Goal: Task Accomplishment & Management: Manage account settings

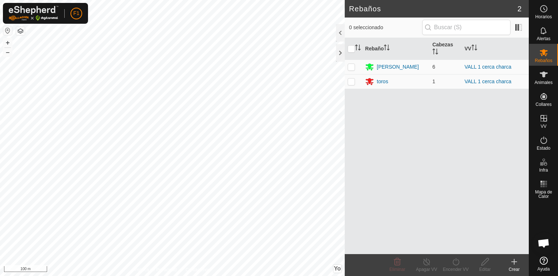
click at [514, 261] on icon at bounding box center [514, 261] width 0 height 5
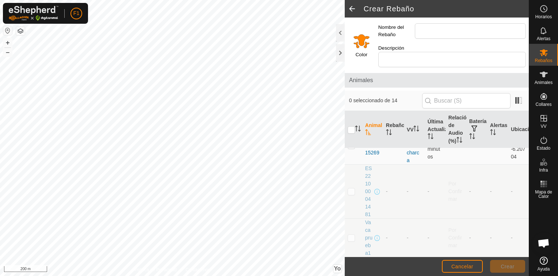
scroll to position [531, 0]
click at [465, 267] on span "Cancelar" at bounding box center [462, 267] width 22 height 6
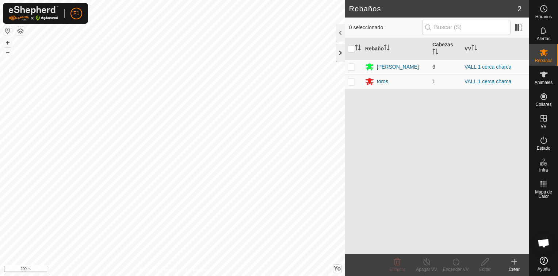
click at [341, 56] on div at bounding box center [340, 53] width 9 height 18
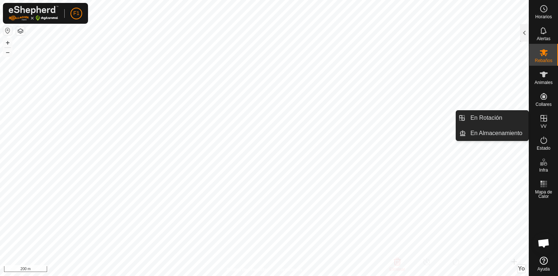
click at [542, 123] on es-virtualpaddocks-svg-icon at bounding box center [543, 118] width 13 height 12
click at [493, 118] on link "En Rotación" at bounding box center [497, 118] width 62 height 15
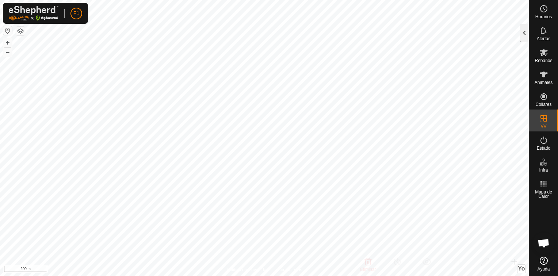
click at [527, 31] on div at bounding box center [524, 33] width 9 height 18
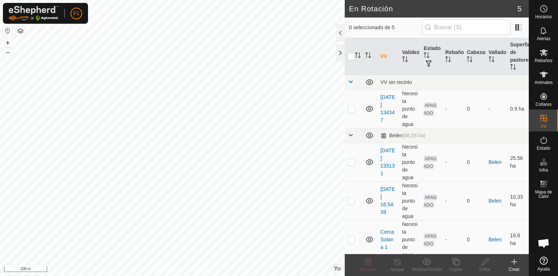
click at [516, 264] on icon at bounding box center [514, 261] width 9 height 9
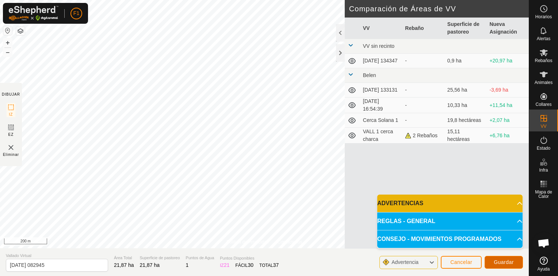
click at [505, 262] on span "Guardar" at bounding box center [504, 262] width 20 height 6
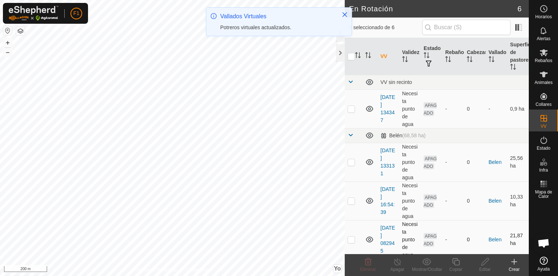
click at [352, 239] on p-checkbox at bounding box center [351, 240] width 7 height 6
checkbox input "true"
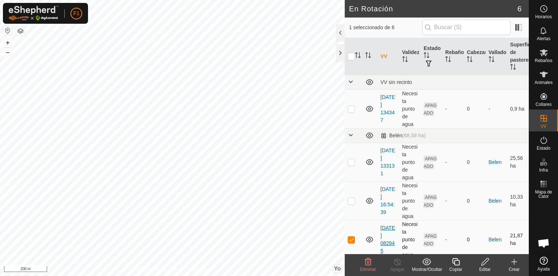
click at [385, 236] on link "[DATE] 082945" at bounding box center [388, 239] width 15 height 29
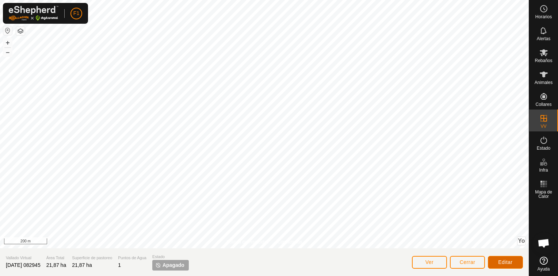
click at [512, 260] on span "Editar" at bounding box center [505, 262] width 15 height 6
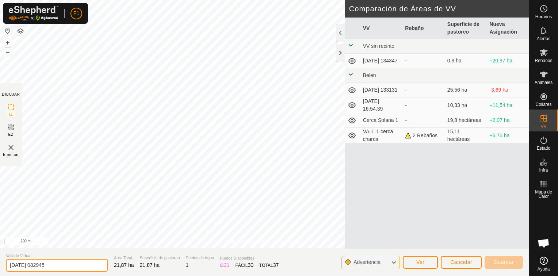
drag, startPoint x: 54, startPoint y: 265, endPoint x: 0, endPoint y: 257, distance: 54.6
click at [0, 257] on html "F1 Horarios Alertas Rebaños Animales Collares VV Estado Infra Mapa de Calor Ayu…" at bounding box center [279, 138] width 558 height 276
type input "VALL 2 cerca charca y nave"
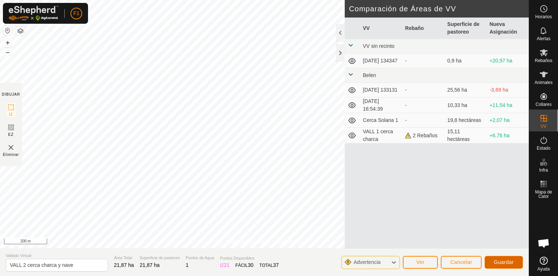
click at [507, 261] on span "Guardar" at bounding box center [504, 262] width 20 height 6
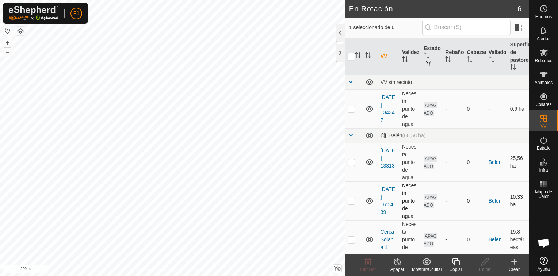
scroll to position [89, 0]
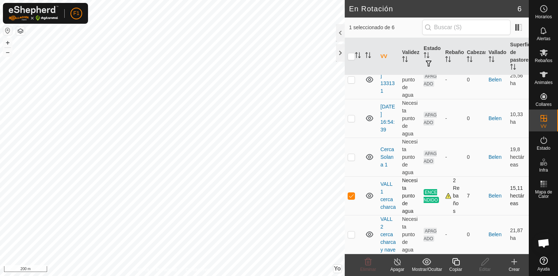
click at [352, 193] on p-checkbox at bounding box center [351, 196] width 7 height 6
click at [349, 193] on p-checkbox at bounding box center [351, 196] width 7 height 6
checkbox input "true"
click at [543, 55] on icon at bounding box center [544, 52] width 8 height 7
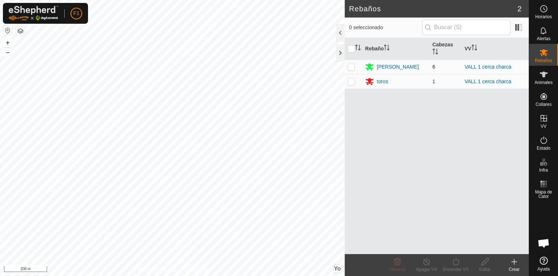
click at [351, 66] on p-checkbox at bounding box center [351, 67] width 7 height 6
checkbox input "true"
click at [353, 84] on p-checkbox at bounding box center [351, 82] width 7 height 6
checkbox input "true"
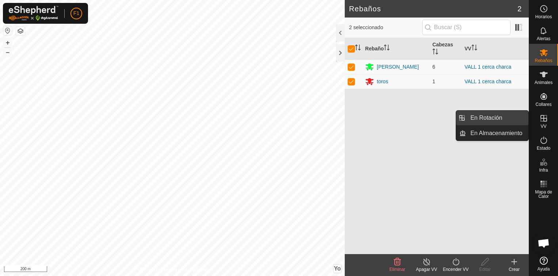
click at [493, 118] on link "En Rotación" at bounding box center [497, 118] width 62 height 15
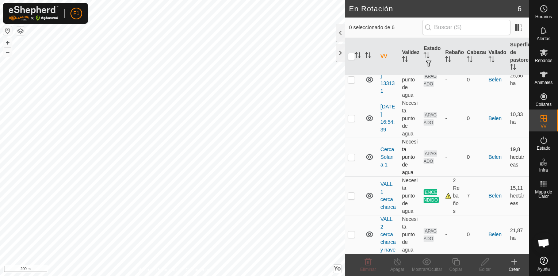
scroll to position [89, 0]
click at [352, 193] on p-checkbox at bounding box center [351, 196] width 7 height 6
checkbox input "true"
click at [395, 264] on icon at bounding box center [397, 261] width 9 height 9
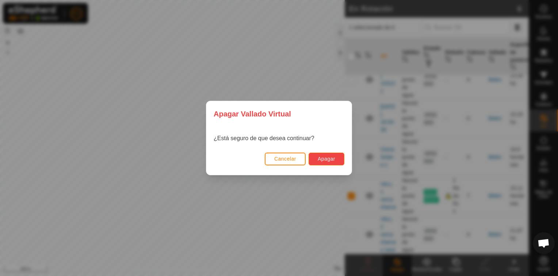
click at [333, 158] on span "Apagar" at bounding box center [327, 159] width 18 height 6
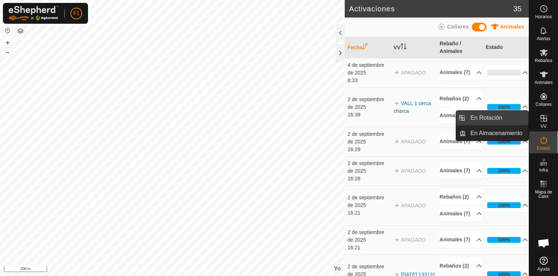
click at [494, 115] on link "En Rotación" at bounding box center [497, 118] width 62 height 15
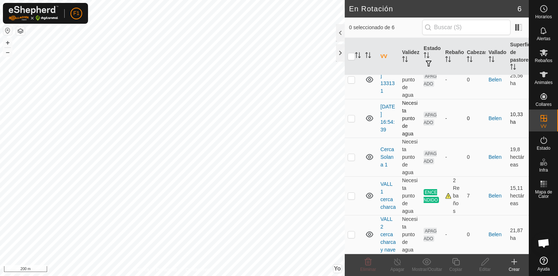
scroll to position [89, 0]
click at [352, 232] on p-checkbox at bounding box center [351, 235] width 7 height 6
click at [351, 232] on p-checkbox at bounding box center [351, 235] width 7 height 6
checkbox input "false"
click at [352, 193] on p-checkbox at bounding box center [351, 196] width 7 height 6
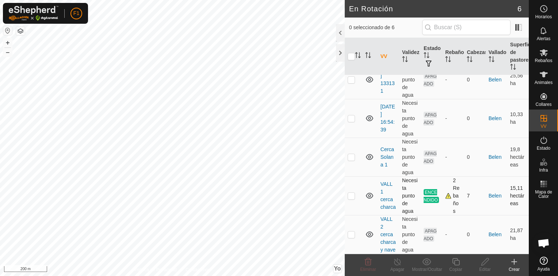
checkbox input "true"
click at [395, 261] on icon at bounding box center [397, 261] width 9 height 9
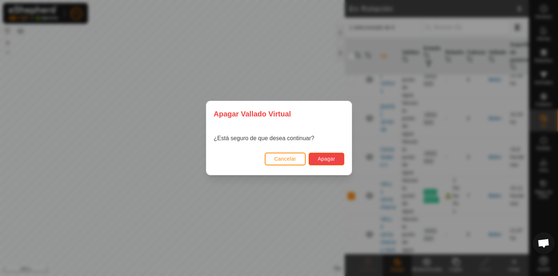
click at [321, 159] on span "Apagar" at bounding box center [327, 159] width 18 height 6
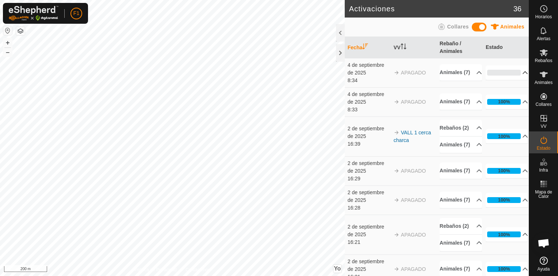
click at [515, 71] on p-accordion-header "0%" at bounding box center [507, 72] width 43 height 15
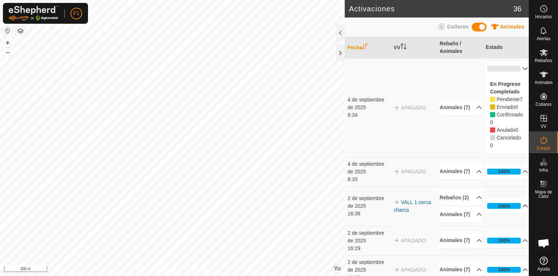
click at [514, 213] on p-accordion-header "100%" at bounding box center [507, 206] width 43 height 15
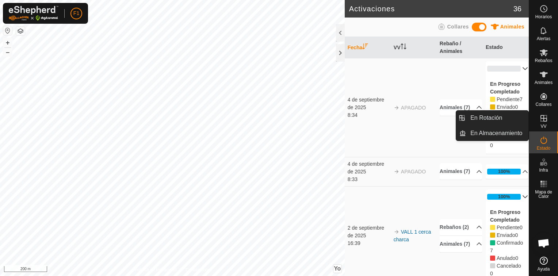
click at [540, 119] on icon at bounding box center [543, 118] width 7 height 7
click at [479, 120] on link "En Rotación" at bounding box center [497, 118] width 62 height 15
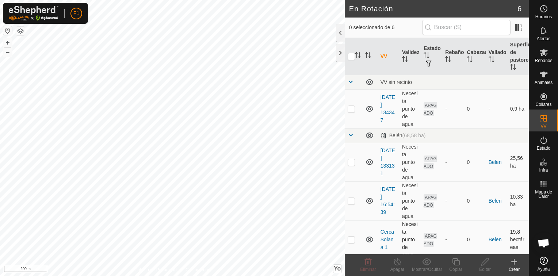
scroll to position [89, 0]
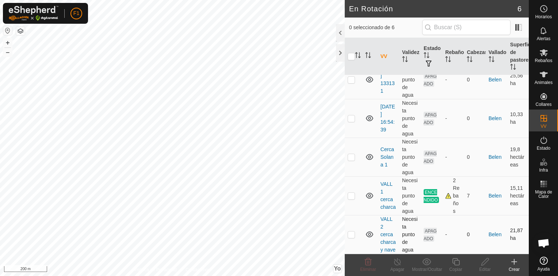
click at [349, 232] on p-checkbox at bounding box center [351, 235] width 7 height 6
checkbox input "true"
click at [539, 56] on icon at bounding box center [543, 52] width 9 height 9
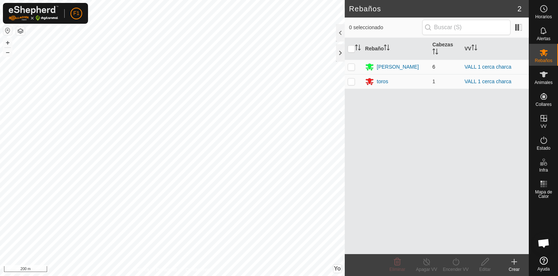
click at [350, 69] on p-checkbox at bounding box center [351, 67] width 7 height 6
checkbox input "true"
click at [350, 84] on p-checkbox at bounding box center [351, 82] width 7 height 6
checkbox input "true"
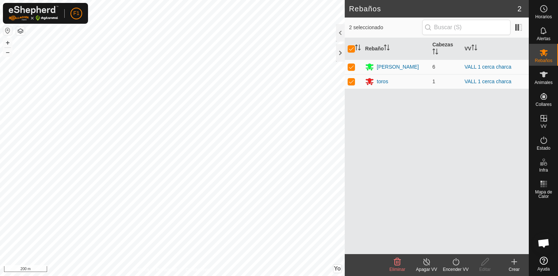
click at [428, 266] on div "Apagar VV" at bounding box center [426, 269] width 29 height 7
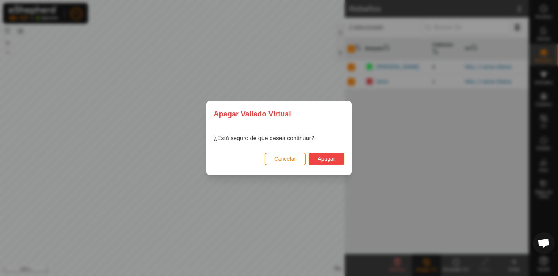
click at [328, 157] on span "Apagar" at bounding box center [327, 159] width 18 height 6
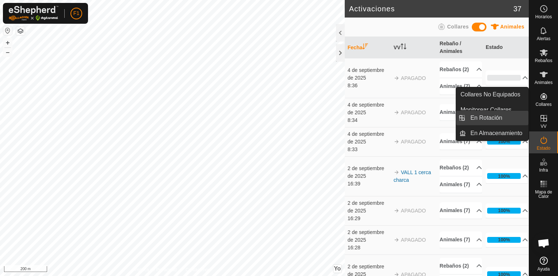
click at [490, 116] on link "En Rotación" at bounding box center [497, 118] width 62 height 15
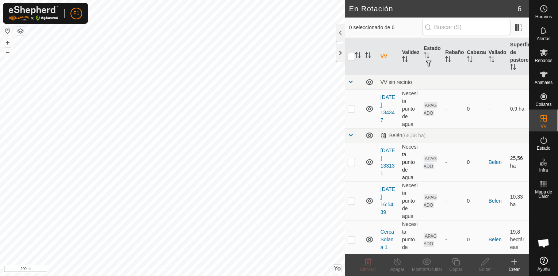
scroll to position [89, 0]
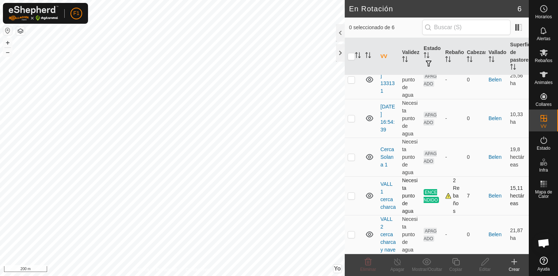
click at [352, 193] on p-checkbox at bounding box center [351, 196] width 7 height 6
checkbox input "true"
click at [399, 265] on icon at bounding box center [397, 261] width 9 height 9
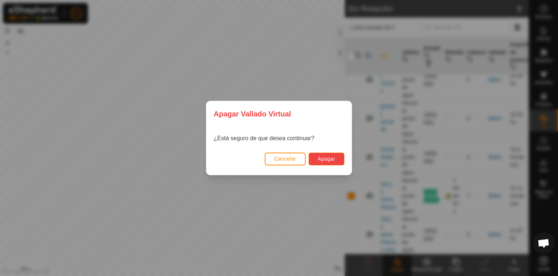
click at [333, 158] on span "Apagar" at bounding box center [327, 159] width 18 height 6
